Goal: Task Accomplishment & Management: Manage account settings

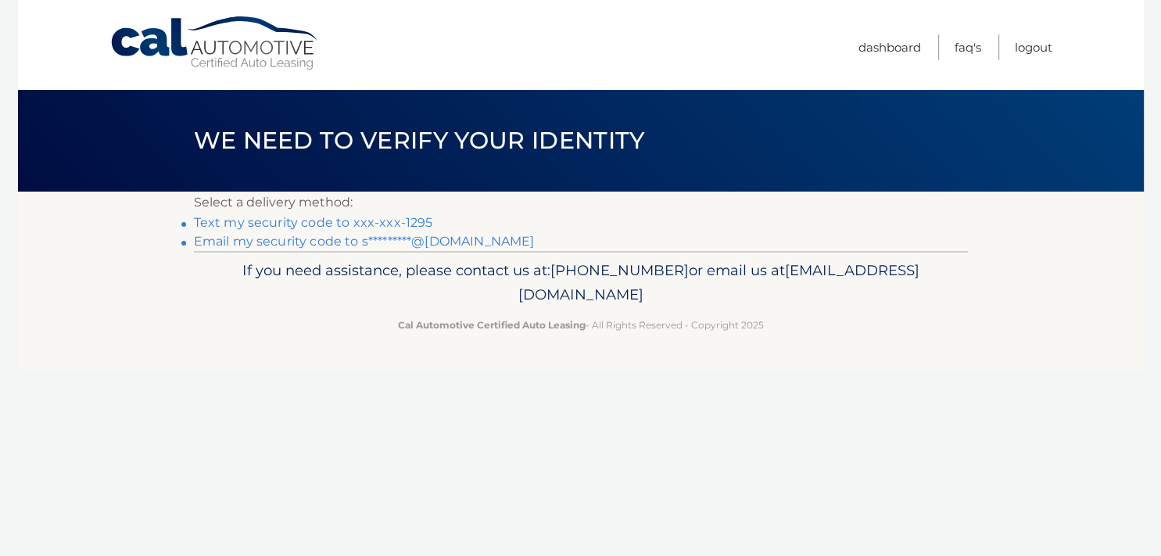
click at [304, 239] on link "Email my security code to s*********@[DOMAIN_NAME]" at bounding box center [364, 241] width 341 height 15
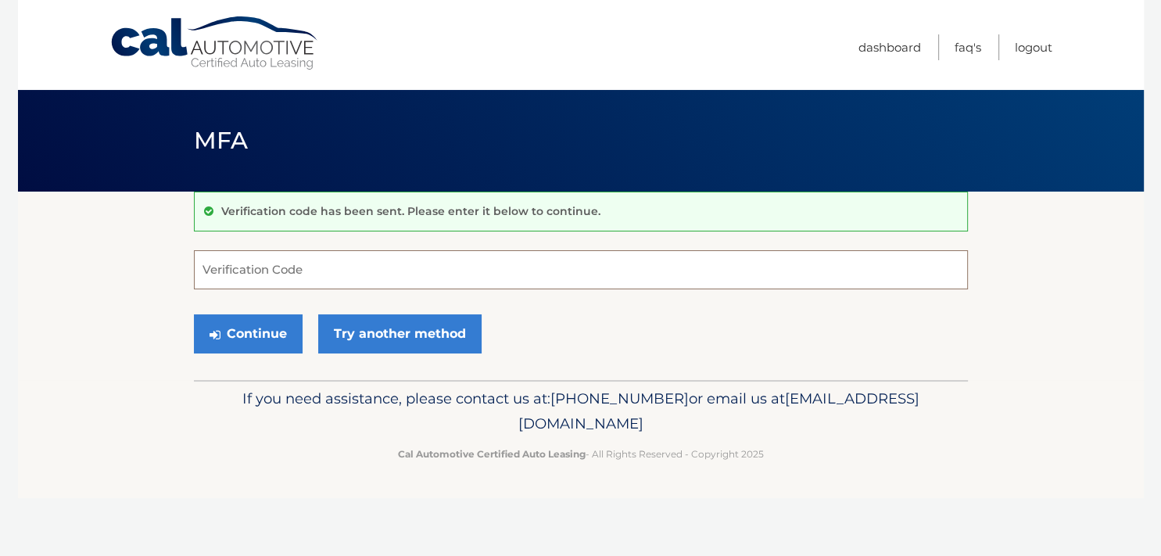
click at [313, 269] on input "Verification Code" at bounding box center [581, 269] width 774 height 39
type input "729454"
click at [194, 314] on button "Continue" at bounding box center [248, 333] width 109 height 39
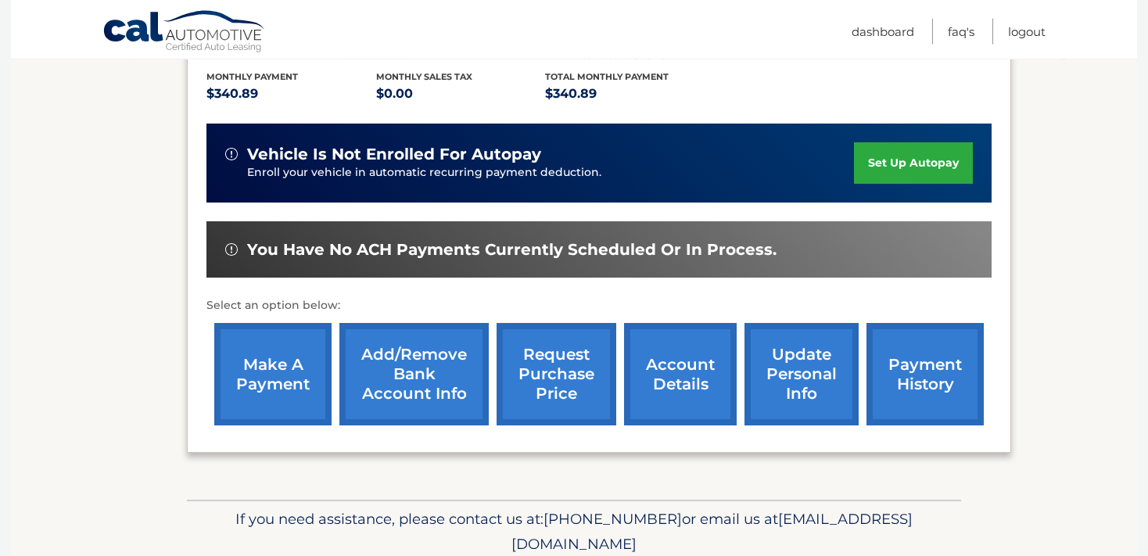
scroll to position [330, 0]
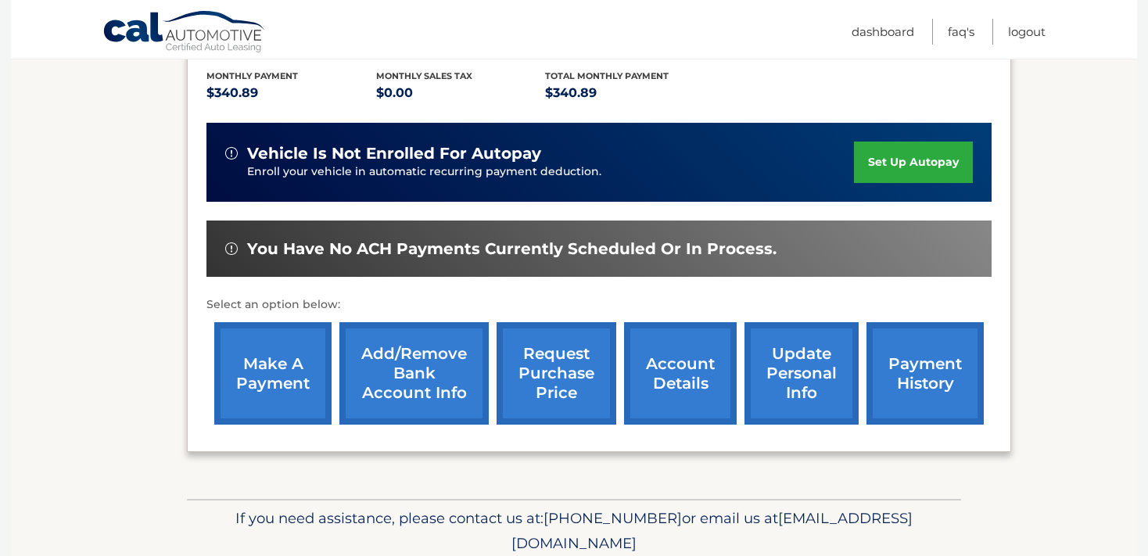
click at [527, 397] on link "request purchase price" at bounding box center [557, 373] width 120 height 102
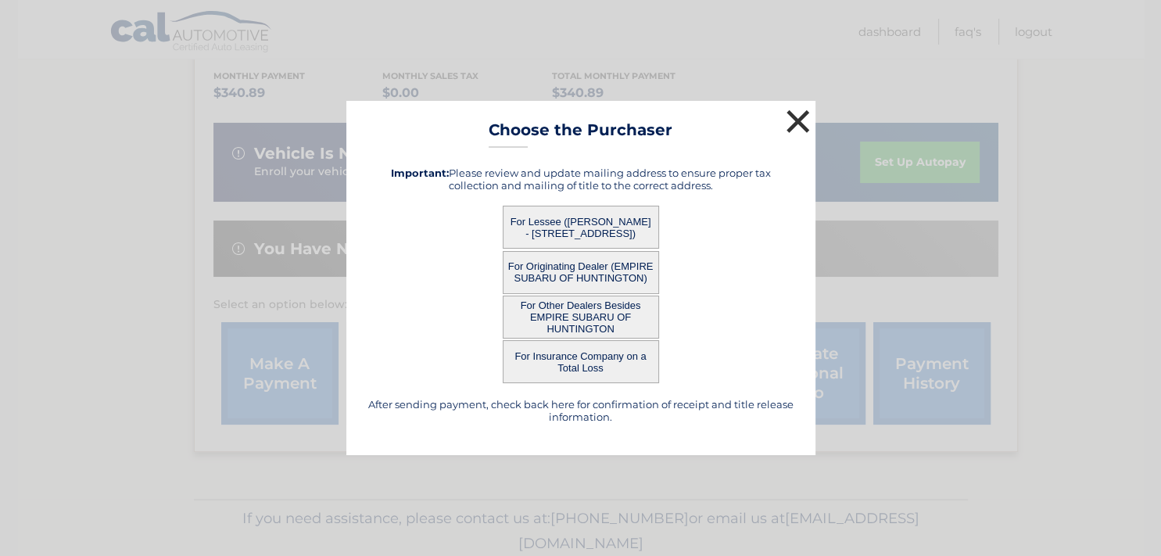
click at [794, 120] on button "×" at bounding box center [798, 121] width 31 height 31
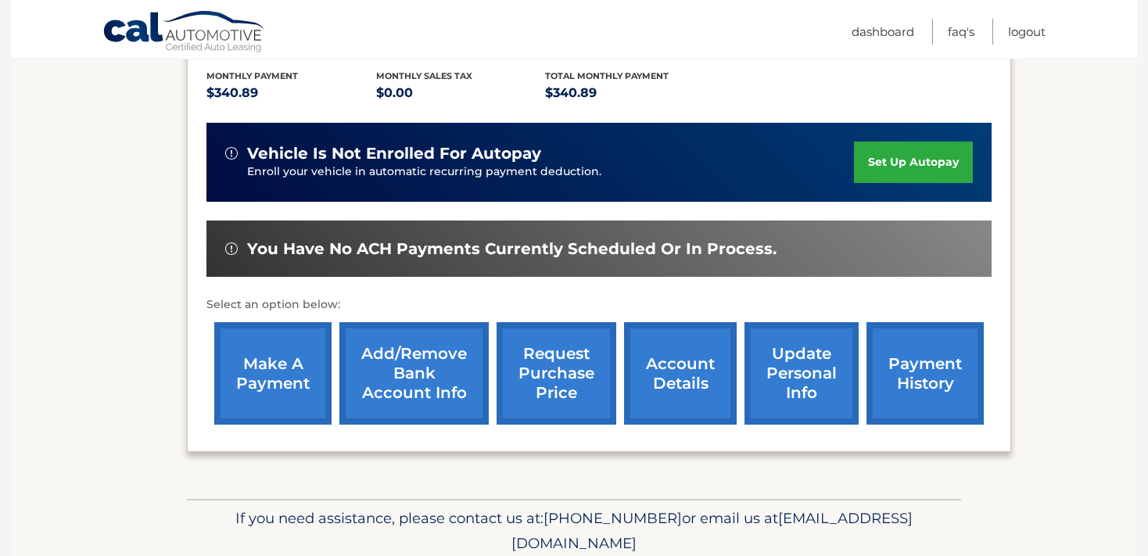
scroll to position [82, 0]
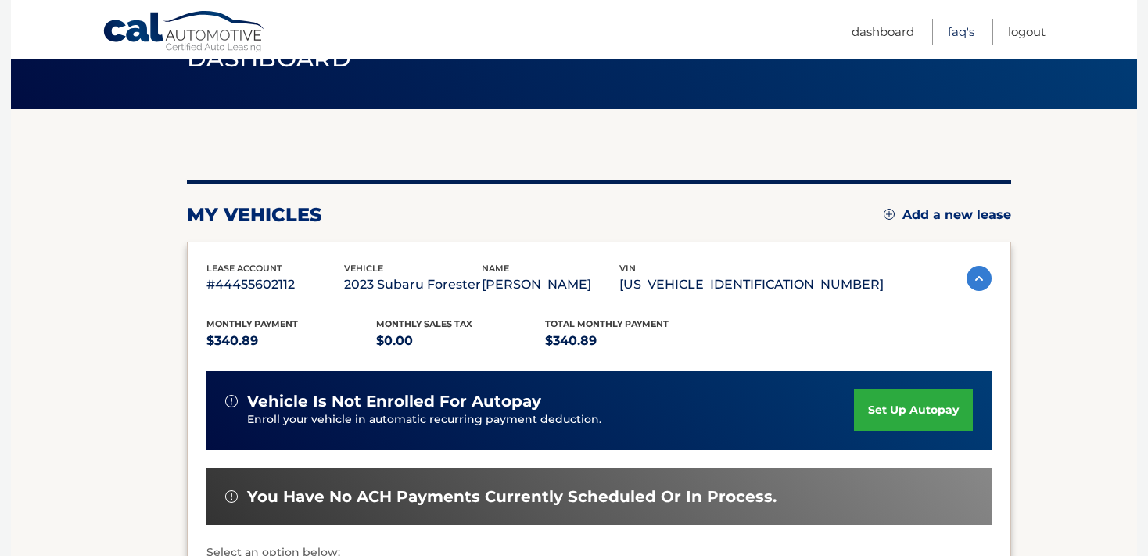
click at [961, 31] on link "FAQ's" at bounding box center [961, 32] width 27 height 26
click at [1022, 25] on link "Logout" at bounding box center [1027, 32] width 38 height 26
